Goal: Task Accomplishment & Management: Manage account settings

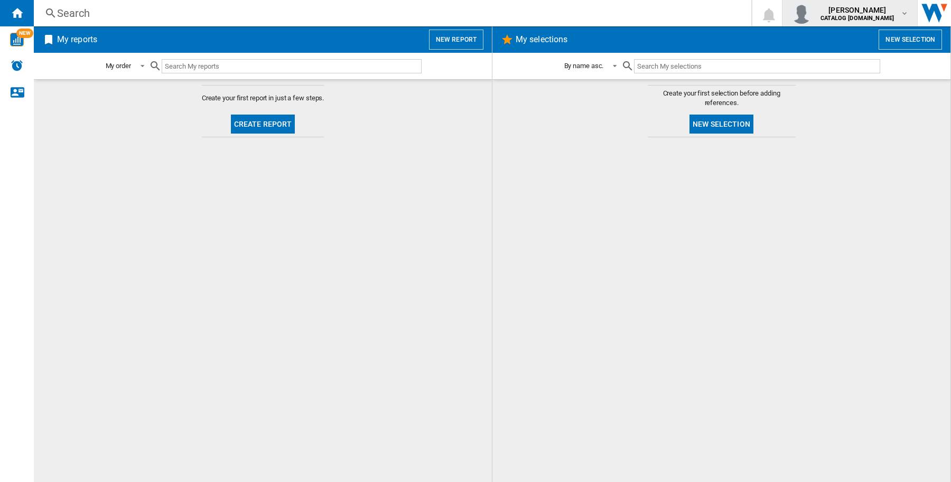
click at [899, 8] on div "charles wilson CATALOG VAX.UK" at bounding box center [858, 13] width 84 height 17
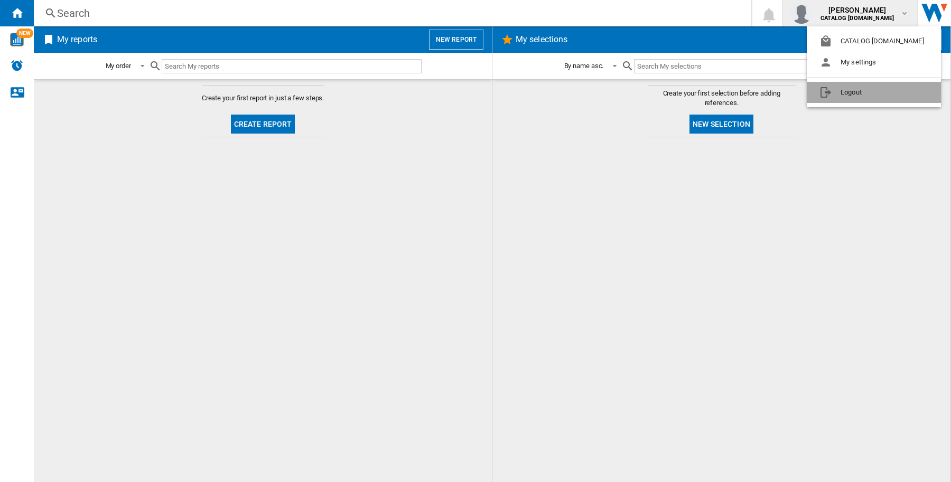
click at [873, 91] on button "Logout" at bounding box center [873, 92] width 134 height 21
